Goal: Information Seeking & Learning: Compare options

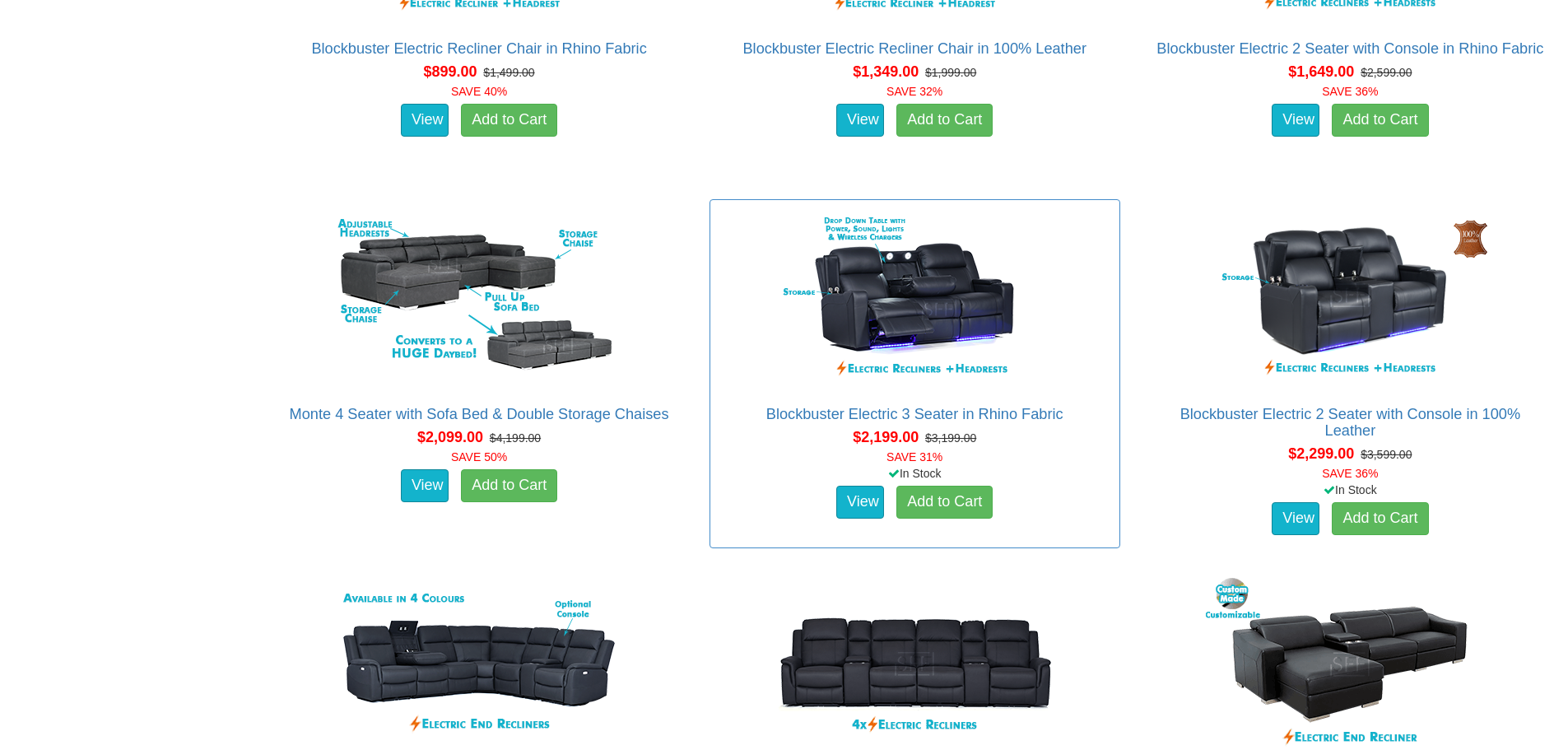
scroll to position [1565, 0]
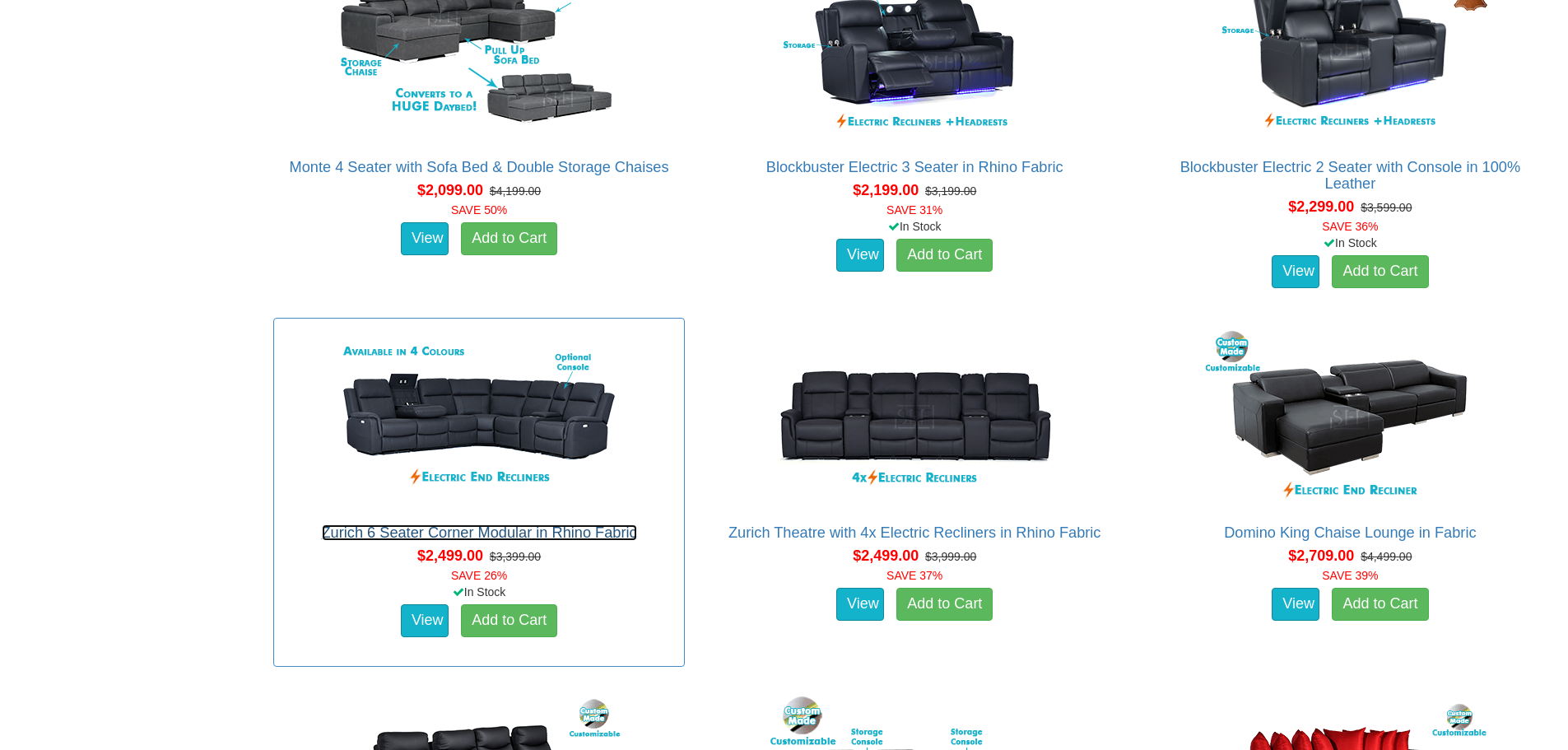
click at [517, 538] on link "Zurich 6 Seater Corner Modular in Rhino Fabric" at bounding box center [480, 533] width 315 height 17
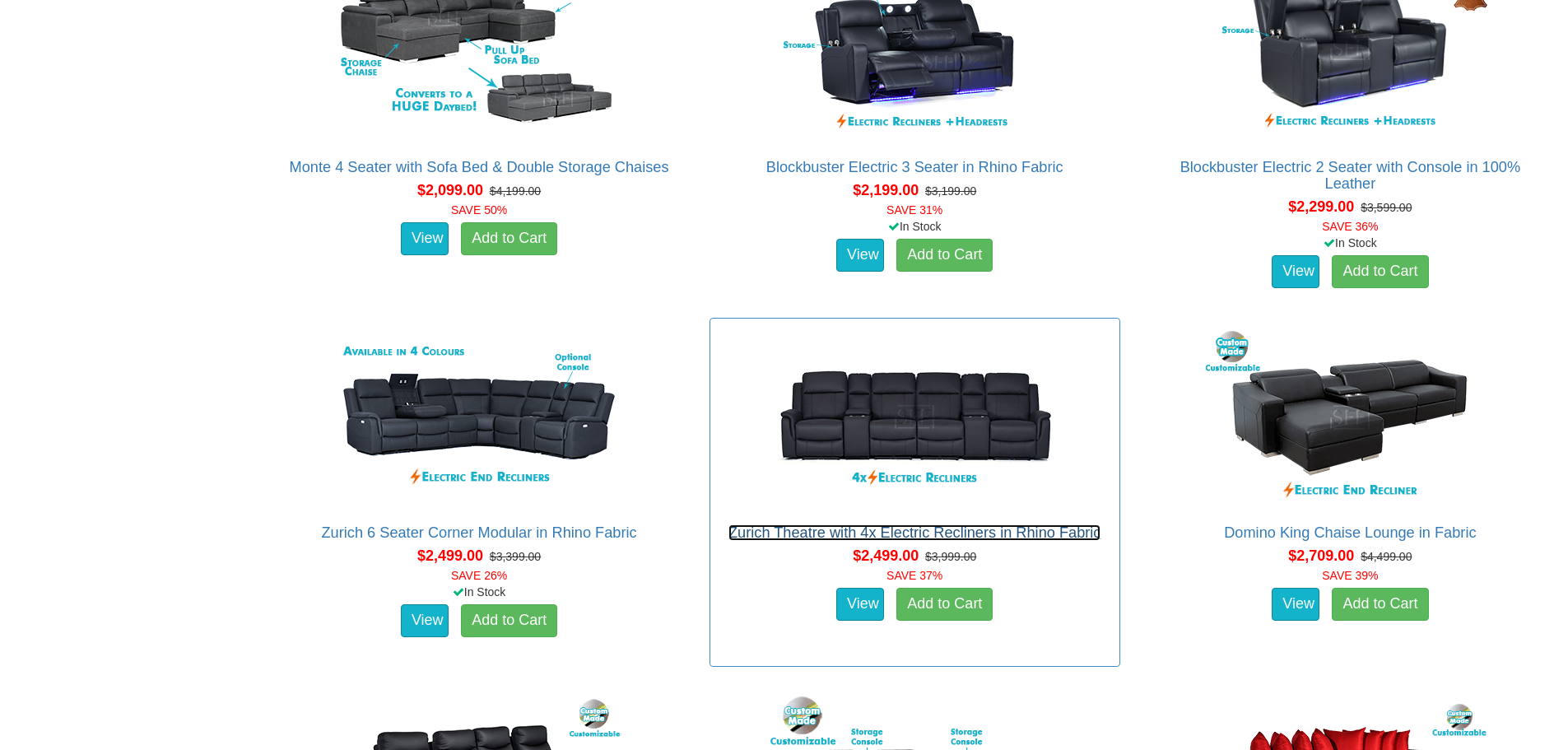
click at [866, 534] on link "Zurich Theatre with 4x Electric Recliners in Rhino Fabric" at bounding box center [914, 533] width 373 height 17
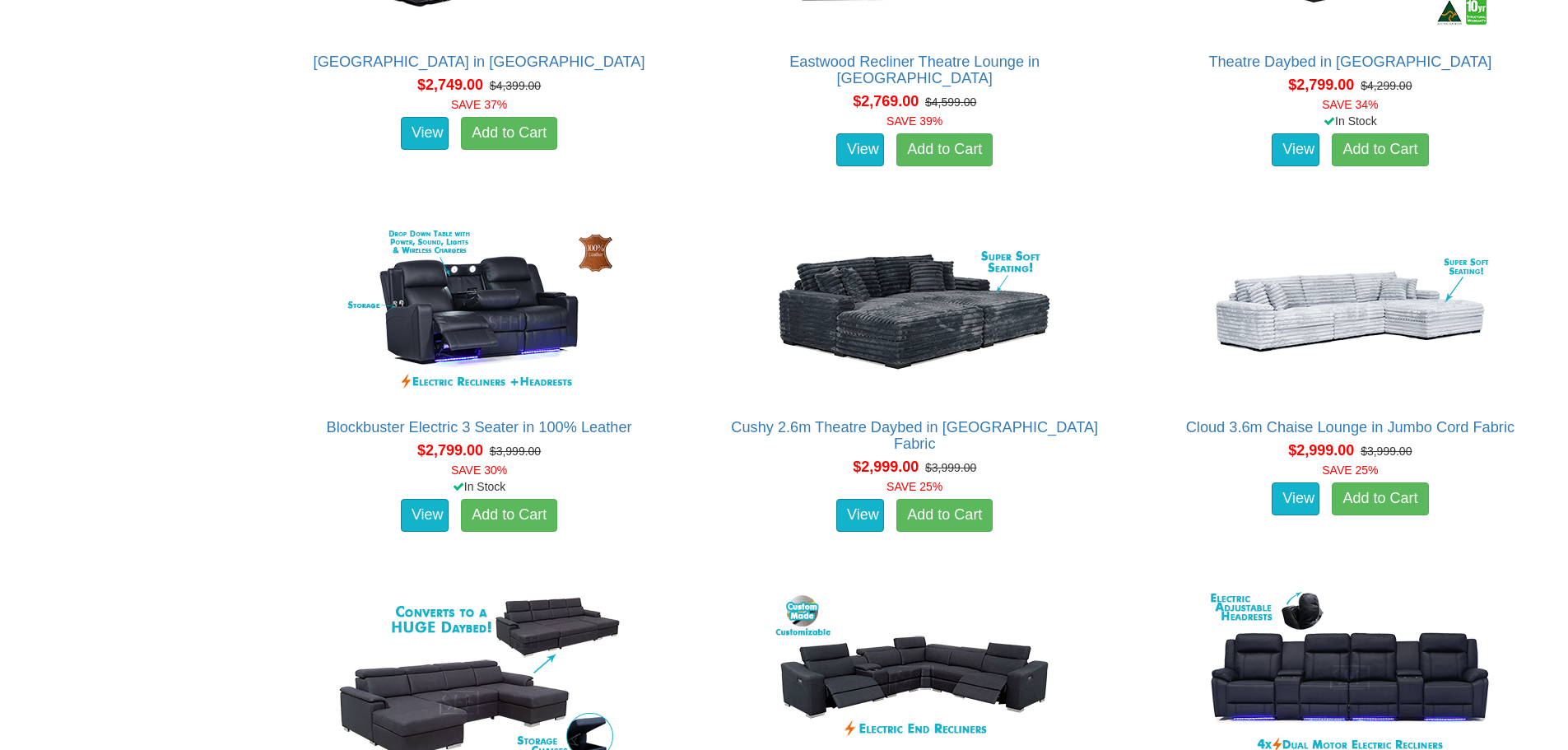
scroll to position [2305, 0]
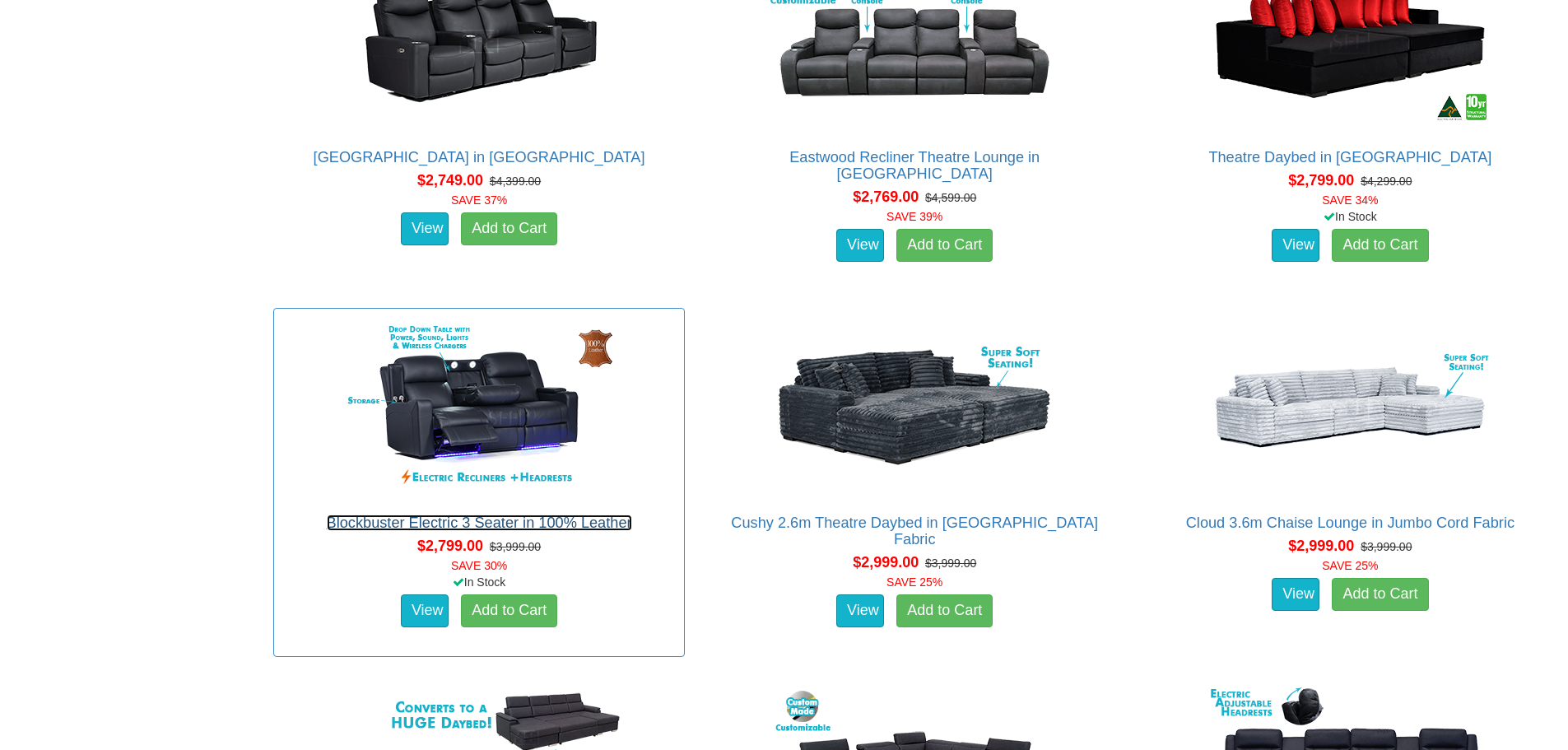
click at [541, 522] on link "Blockbuster Electric 3 Seater in 100% Leather" at bounding box center [480, 523] width 305 height 17
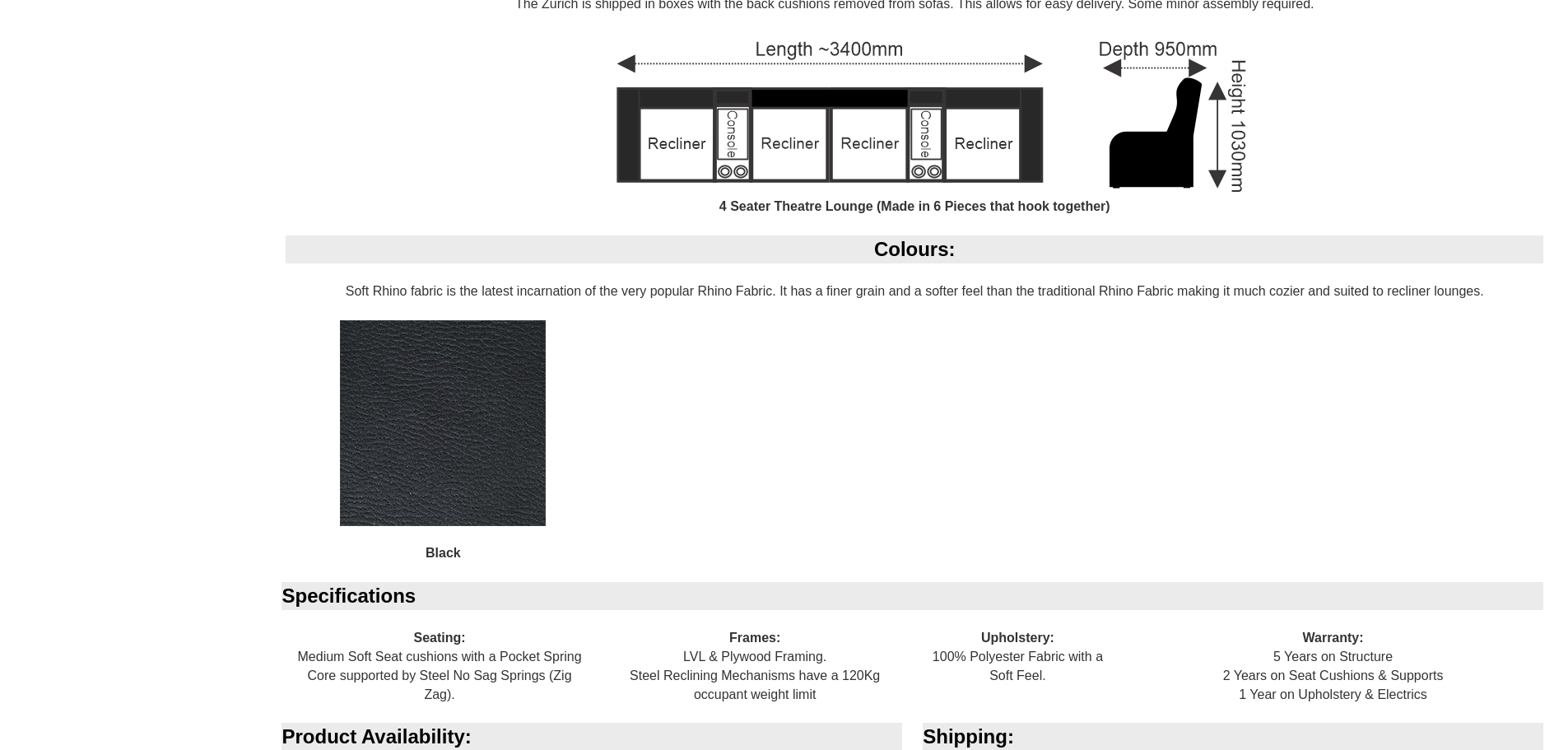
scroll to position [1063, 0]
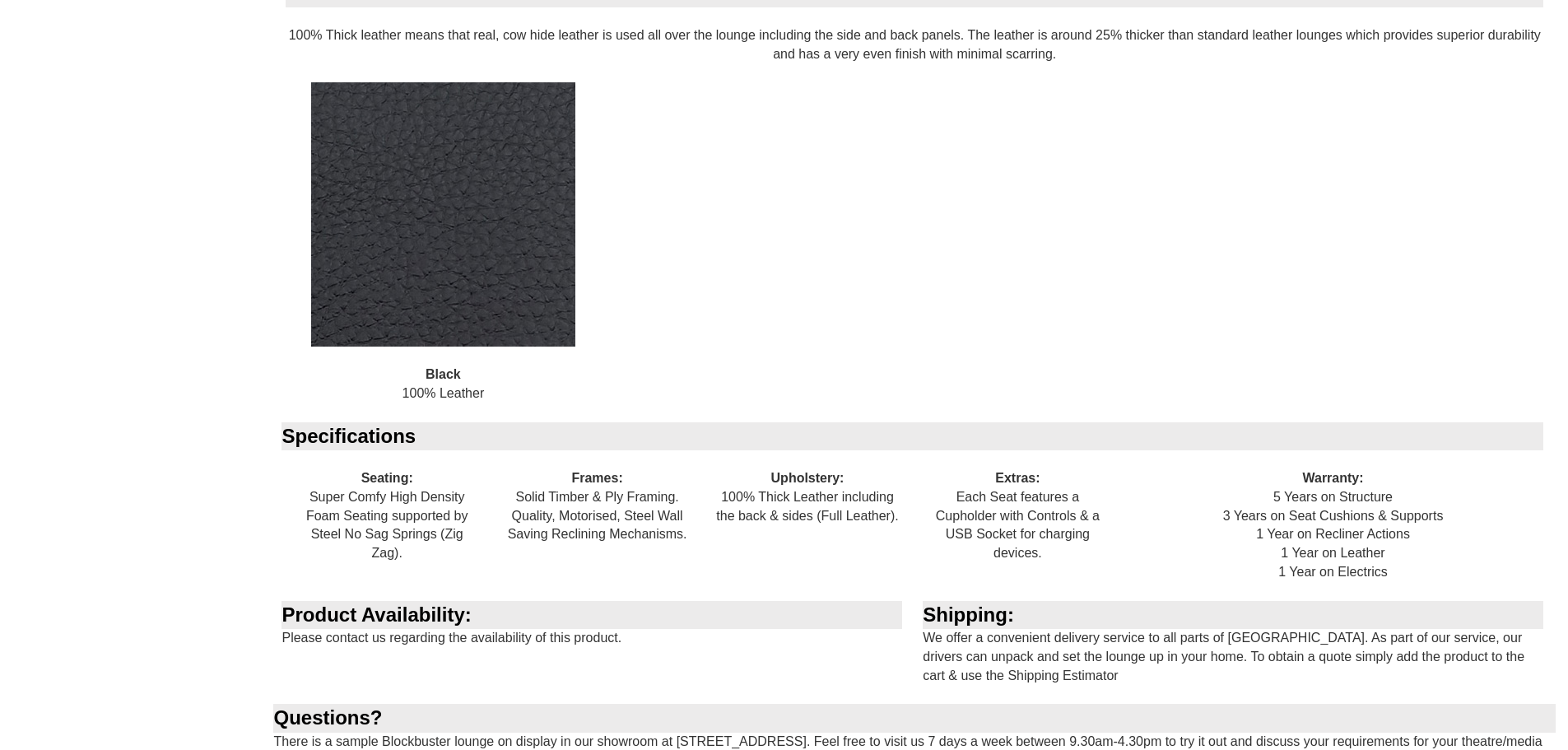
scroll to position [2223, 0]
